Goal: Information Seeking & Learning: Learn about a topic

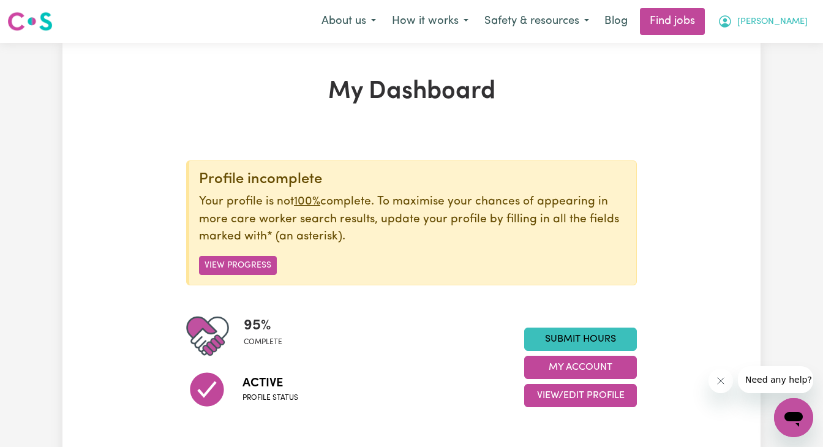
click at [787, 25] on span "[PERSON_NAME]" at bounding box center [772, 21] width 70 height 13
click at [776, 76] on link "My Dashboard" at bounding box center [766, 70] width 97 height 23
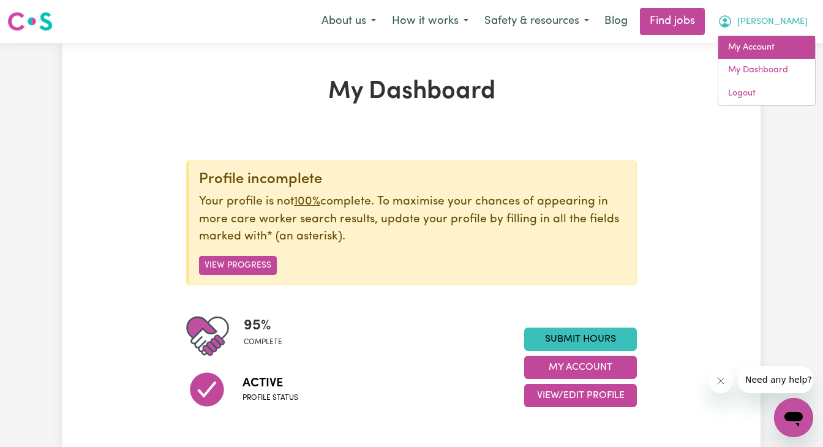
click at [774, 47] on link "My Account" at bounding box center [766, 47] width 97 height 23
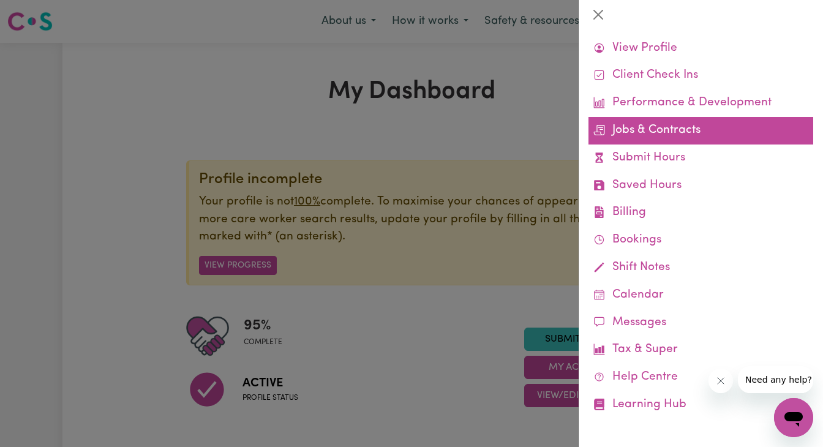
scroll to position [31, 0]
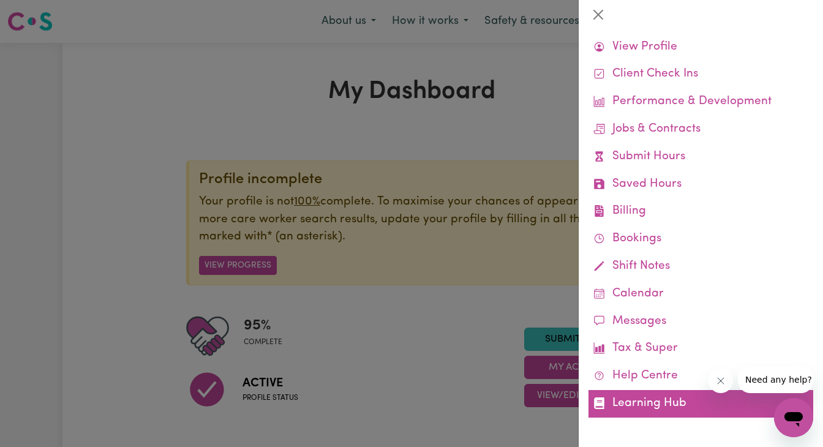
click at [628, 411] on link "Learning Hub" at bounding box center [700, 404] width 225 height 28
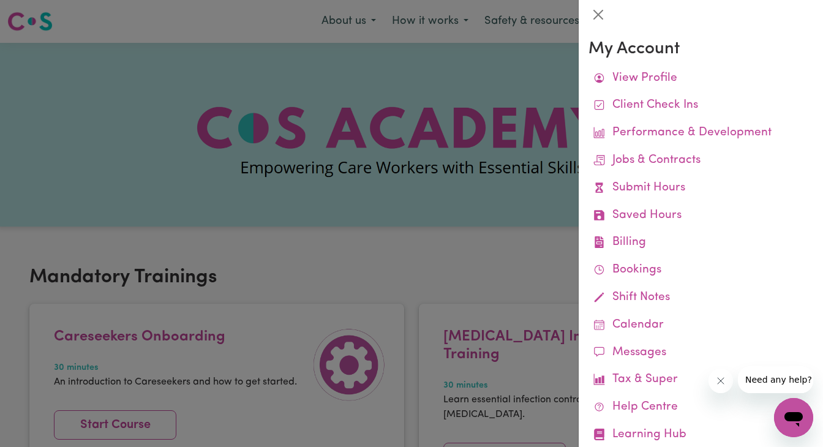
click at [446, 223] on div at bounding box center [411, 223] width 823 height 447
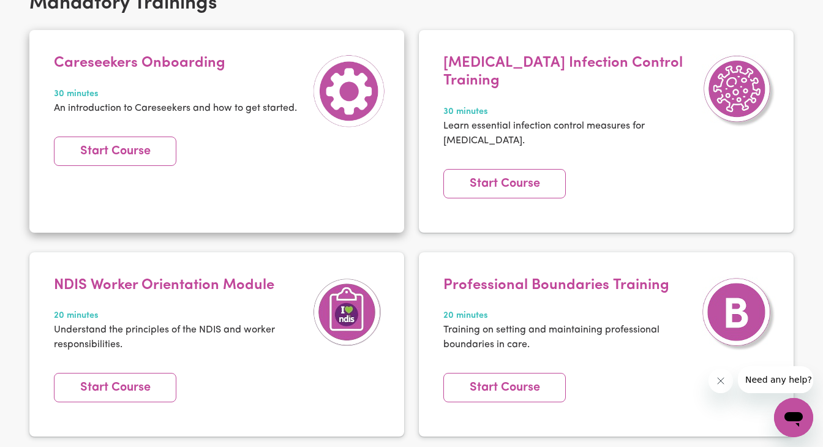
scroll to position [275, 0]
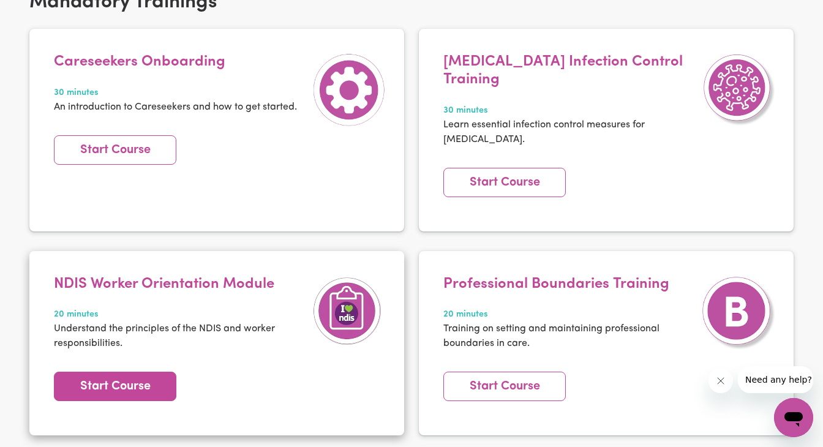
click at [94, 372] on link "Start Course" at bounding box center [115, 386] width 122 height 29
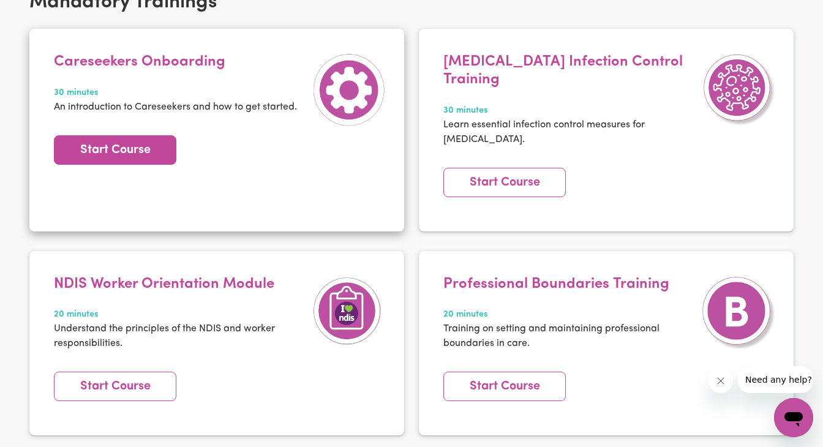
click at [159, 148] on link "Start Course" at bounding box center [115, 149] width 122 height 29
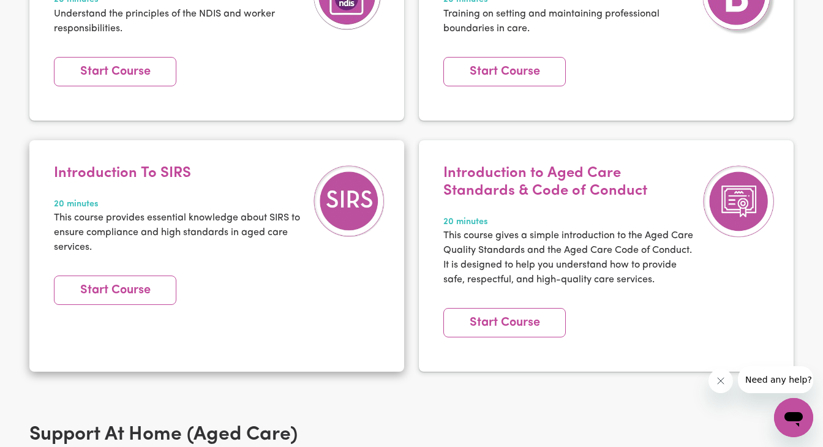
scroll to position [0, 0]
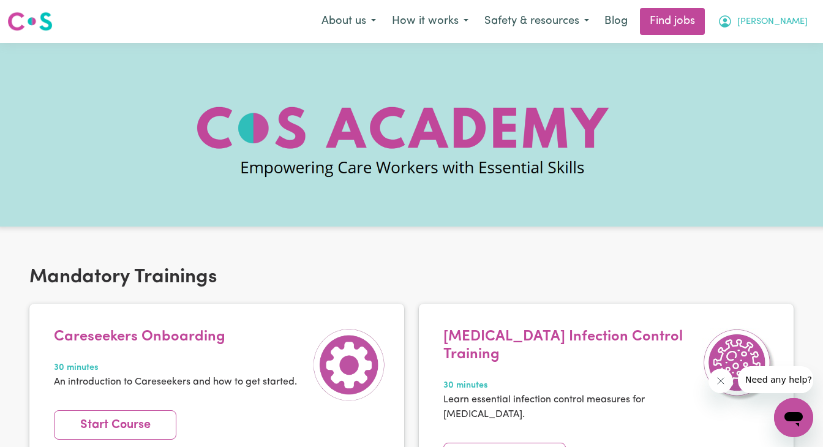
click at [792, 20] on span "[PERSON_NAME]" at bounding box center [772, 21] width 70 height 13
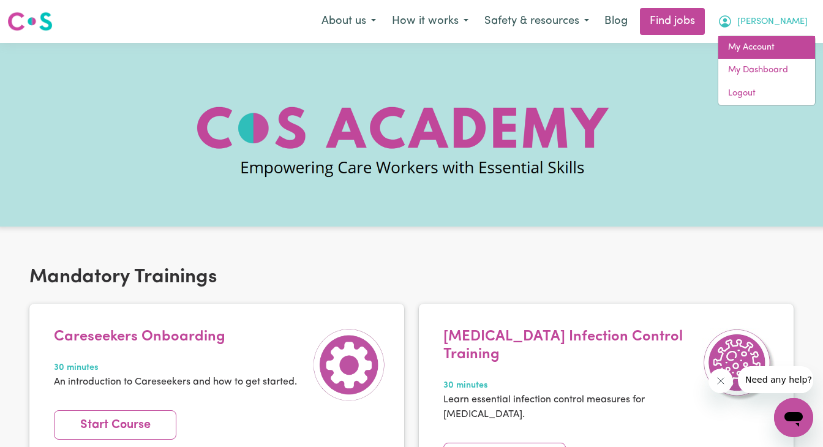
click at [783, 42] on link "My Account" at bounding box center [766, 47] width 97 height 23
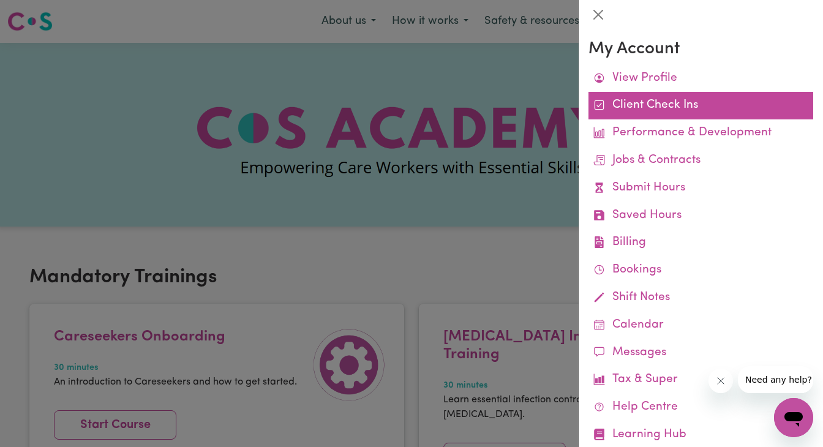
click at [670, 105] on link "Client Check Ins" at bounding box center [700, 106] width 225 height 28
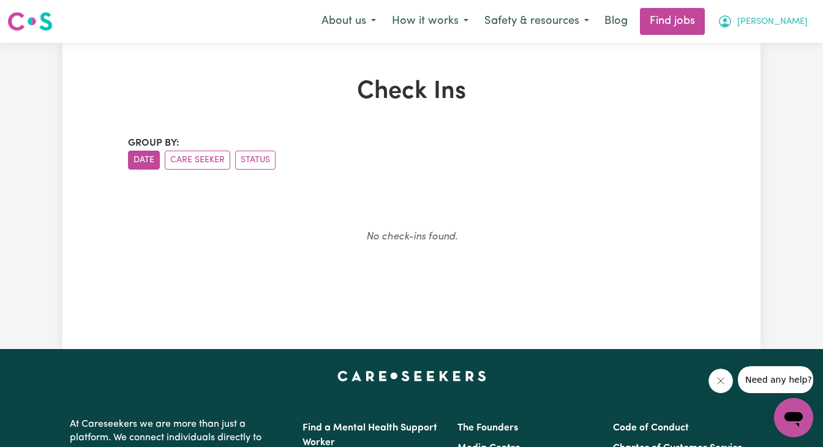
click at [779, 20] on button "[PERSON_NAME]" at bounding box center [763, 22] width 106 height 26
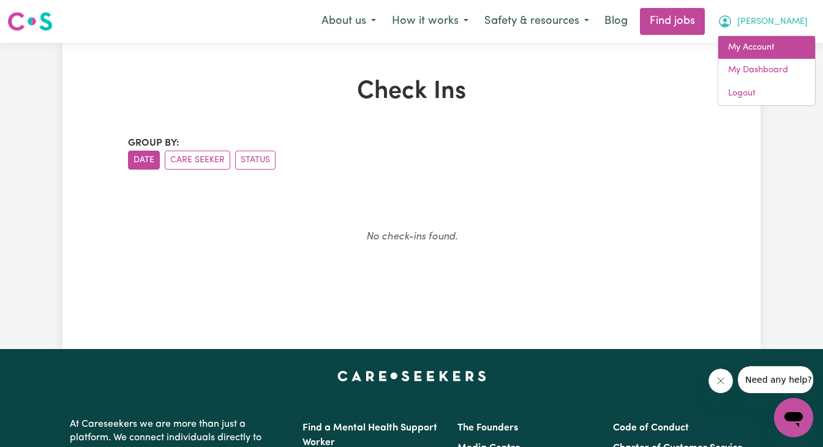
click at [760, 50] on link "My Account" at bounding box center [766, 47] width 97 height 23
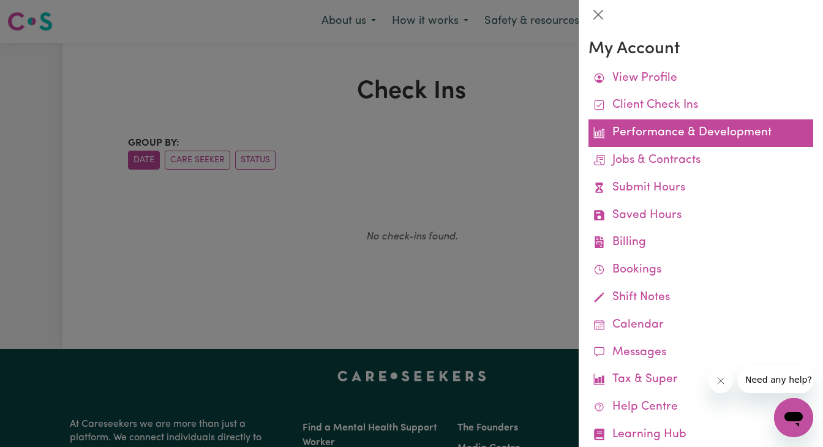
click at [653, 140] on link "Performance & Development" at bounding box center [700, 133] width 225 height 28
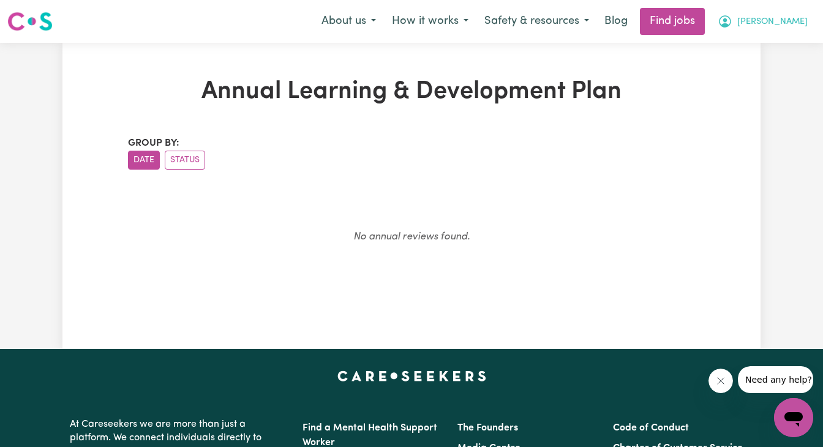
click at [797, 18] on span "[PERSON_NAME]" at bounding box center [772, 21] width 70 height 13
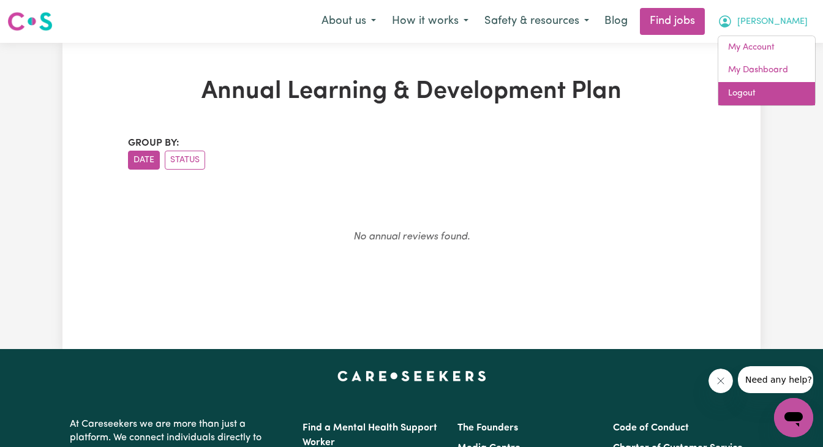
click at [756, 94] on link "Logout" at bounding box center [766, 93] width 97 height 23
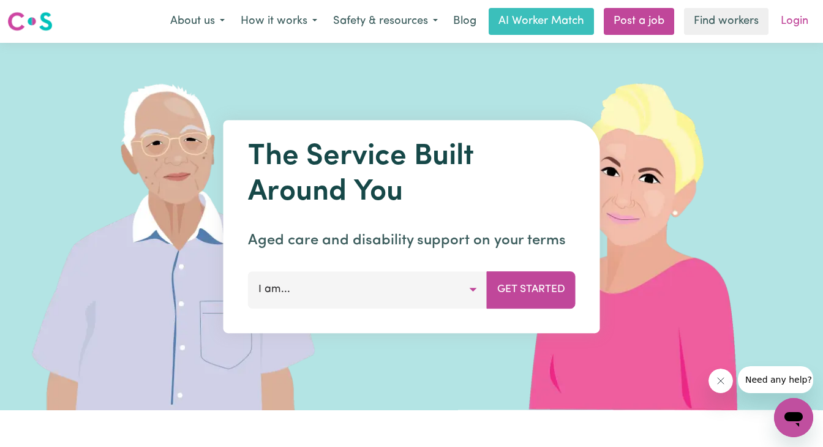
click at [796, 18] on link "Login" at bounding box center [794, 21] width 42 height 27
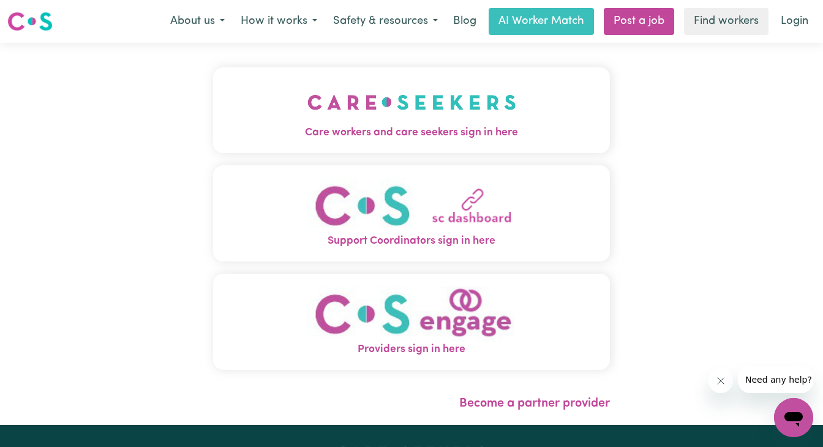
click at [394, 113] on img "Care workers and care seekers sign in here" at bounding box center [411, 102] width 209 height 45
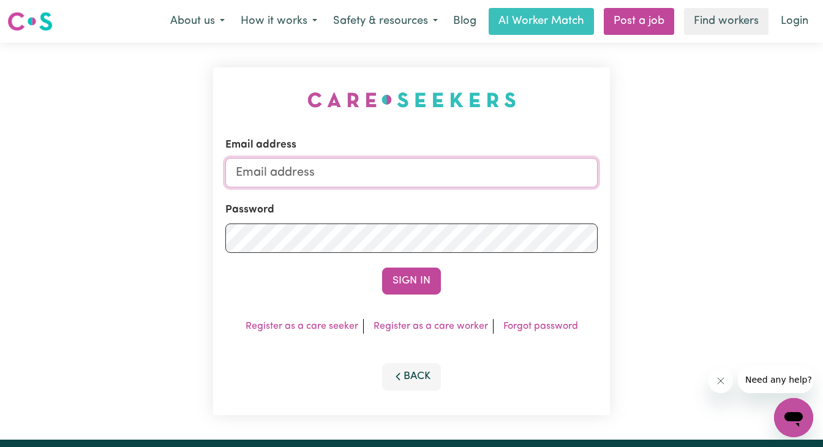
click at [430, 164] on input "Email address" at bounding box center [411, 172] width 372 height 29
type input "superuser~[DOMAIN_NAME][EMAIL_ADDRESS][DOMAIN_NAME]"
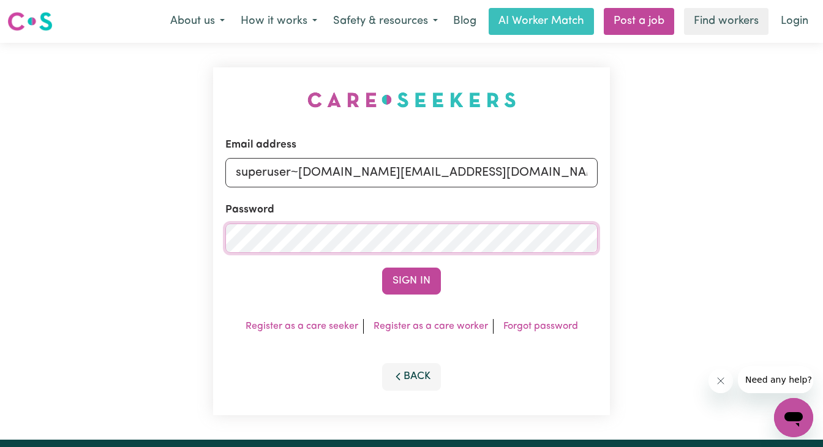
click at [382, 268] on button "Sign In" at bounding box center [411, 281] width 59 height 27
